Goal: Task Accomplishment & Management: Manage account settings

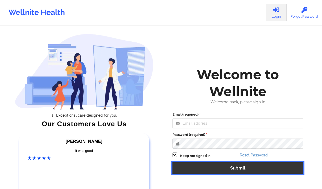
click at [180, 169] on button "Submit" at bounding box center [238, 167] width 131 height 11
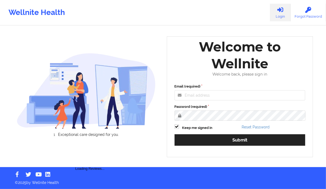
click at [248, 86] on div "Email (required)" at bounding box center [240, 92] width 131 height 17
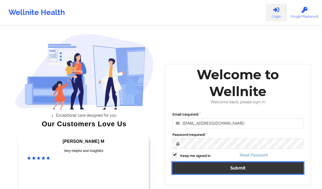
click at [204, 167] on button "Submit" at bounding box center [238, 167] width 131 height 11
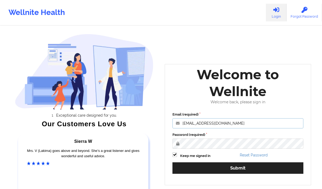
click at [249, 124] on input "[EMAIL_ADDRESS][DOMAIN_NAME]" at bounding box center [238, 123] width 131 height 10
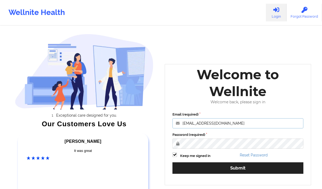
type input "[EMAIL_ADDRESS][DOMAIN_NAME]"
click at [280, 161] on div "Email (required) [EMAIL_ADDRESS][DOMAIN_NAME] Password (required) Keep me signe…" at bounding box center [238, 144] width 138 height 73
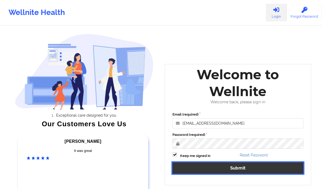
click at [254, 167] on button "Submit" at bounding box center [238, 167] width 131 height 11
